Goal: Transaction & Acquisition: Purchase product/service

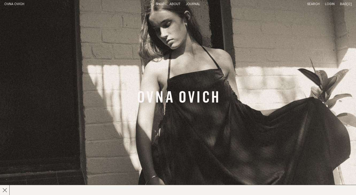
click at [160, 3] on link "Shop" at bounding box center [160, 3] width 9 height 3
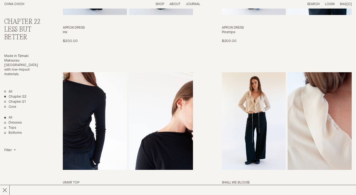
scroll to position [136, 0]
click at [18, 131] on link "Bottoms" at bounding box center [13, 133] width 18 height 5
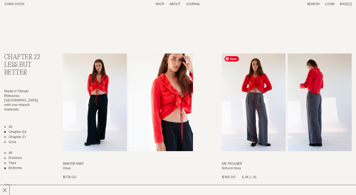
click at [269, 98] on img "Me Trouser" at bounding box center [254, 102] width 64 height 98
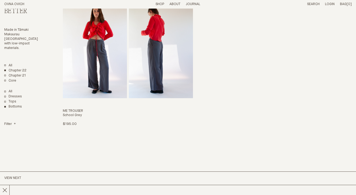
scroll to position [362, 0]
click at [5, 76] on link "Chapter 21" at bounding box center [15, 76] width 22 height 5
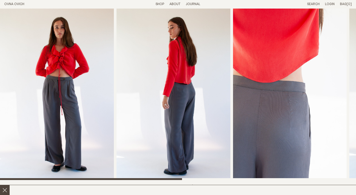
click at [6, 189] on icon at bounding box center [4, 190] width 5 height 5
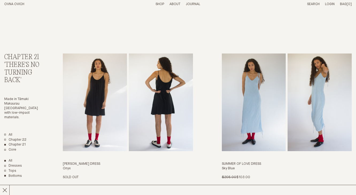
click at [5, 174] on link "Bottoms" at bounding box center [13, 176] width 18 height 5
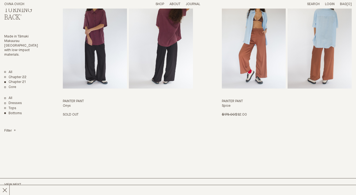
scroll to position [62, 0]
click at [6, 85] on link "Core" at bounding box center [10, 87] width 12 height 5
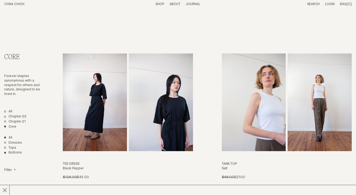
click at [6, 152] on link "Bottoms" at bounding box center [13, 153] width 18 height 5
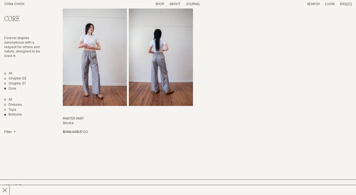
scroll to position [201, 0]
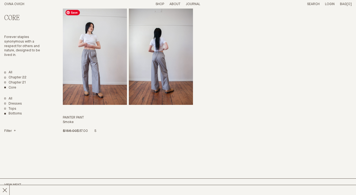
click at [108, 70] on img "Painter Pant" at bounding box center [95, 56] width 64 height 98
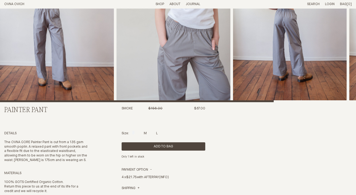
scroll to position [78, 0]
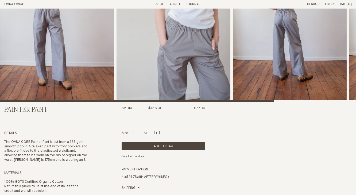
click at [158, 132] on div at bounding box center [157, 132] width 2 height 3
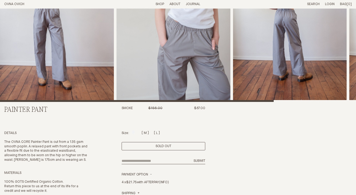
click at [146, 132] on div at bounding box center [145, 132] width 3 height 3
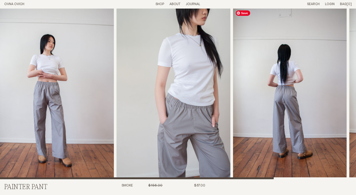
scroll to position [0, 0]
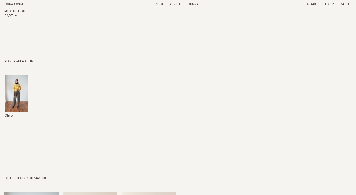
scroll to position [285, 0]
click at [22, 89] on img "Me Trouser" at bounding box center [17, 92] width 24 height 37
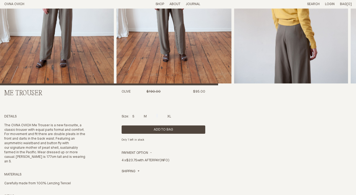
scroll to position [96, 0]
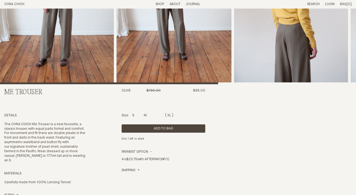
click at [171, 114] on div at bounding box center [169, 114] width 4 height 3
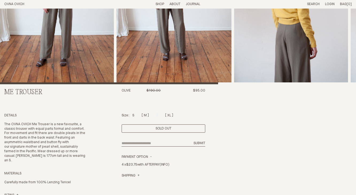
click at [145, 114] on div at bounding box center [145, 114] width 3 height 3
click at [134, 114] on div at bounding box center [133, 114] width 2 height 3
click at [170, 115] on div at bounding box center [169, 114] width 4 height 3
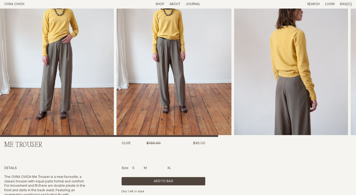
scroll to position [0, 0]
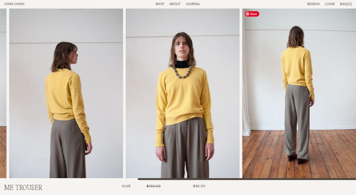
click at [262, 83] on img "5 / 5" at bounding box center [299, 94] width 114 height 171
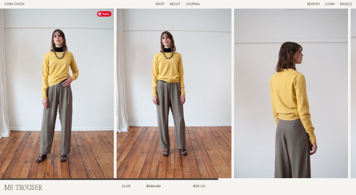
click at [182, 89] on img "2 / 5" at bounding box center [174, 94] width 115 height 171
